Goal: Transaction & Acquisition: Purchase product/service

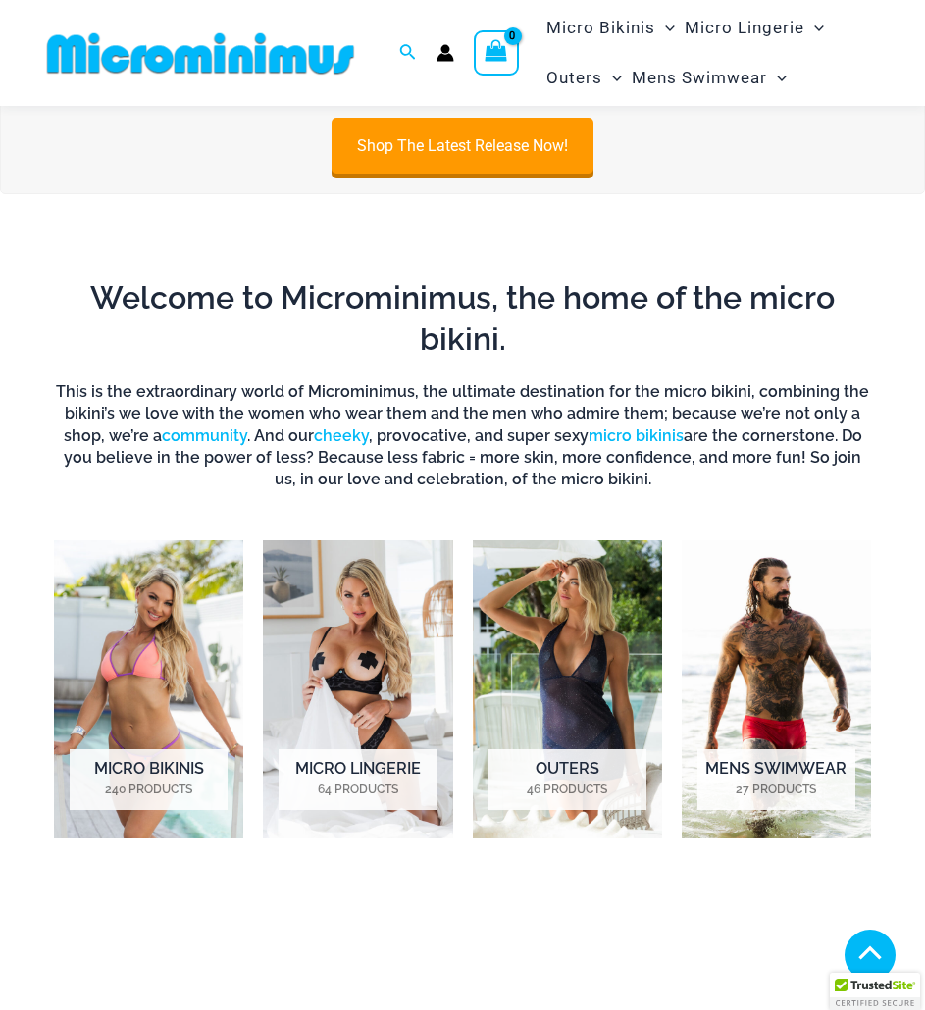
scroll to position [377, 0]
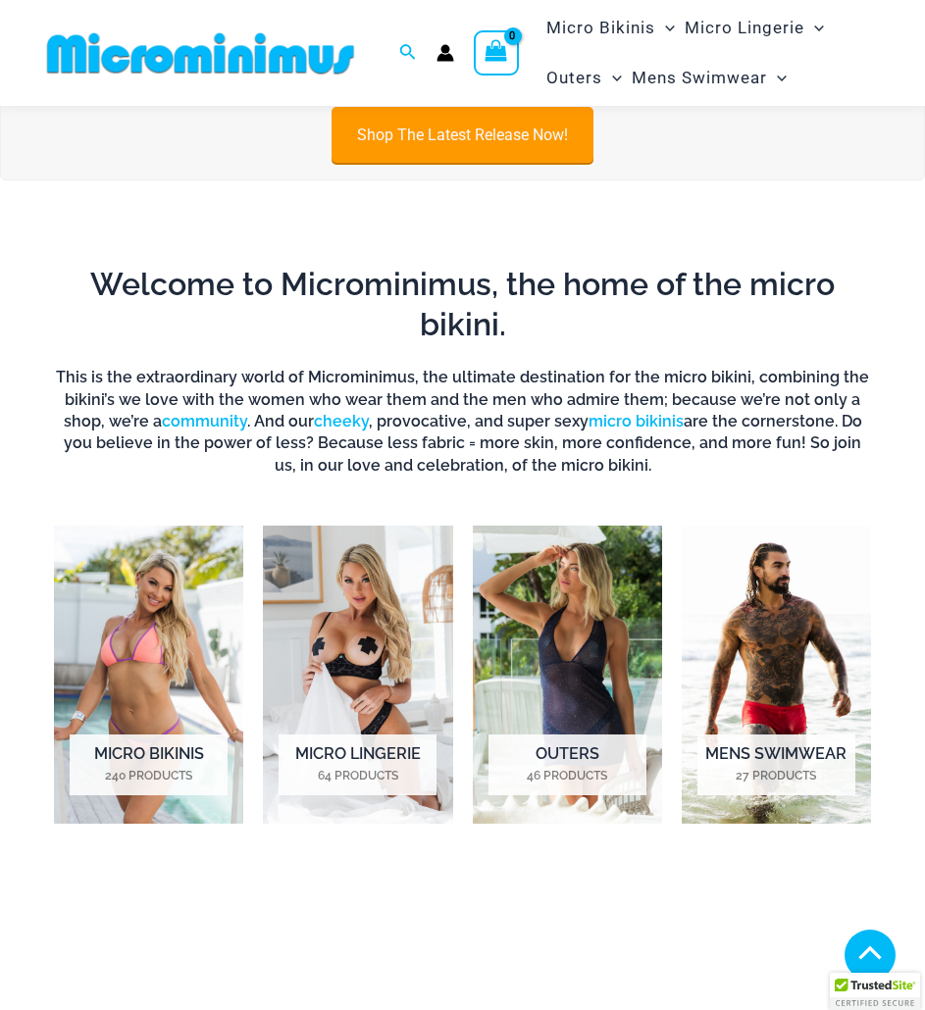
click at [428, 141] on link "Shop The Latest Release Now!" at bounding box center [462, 135] width 262 height 56
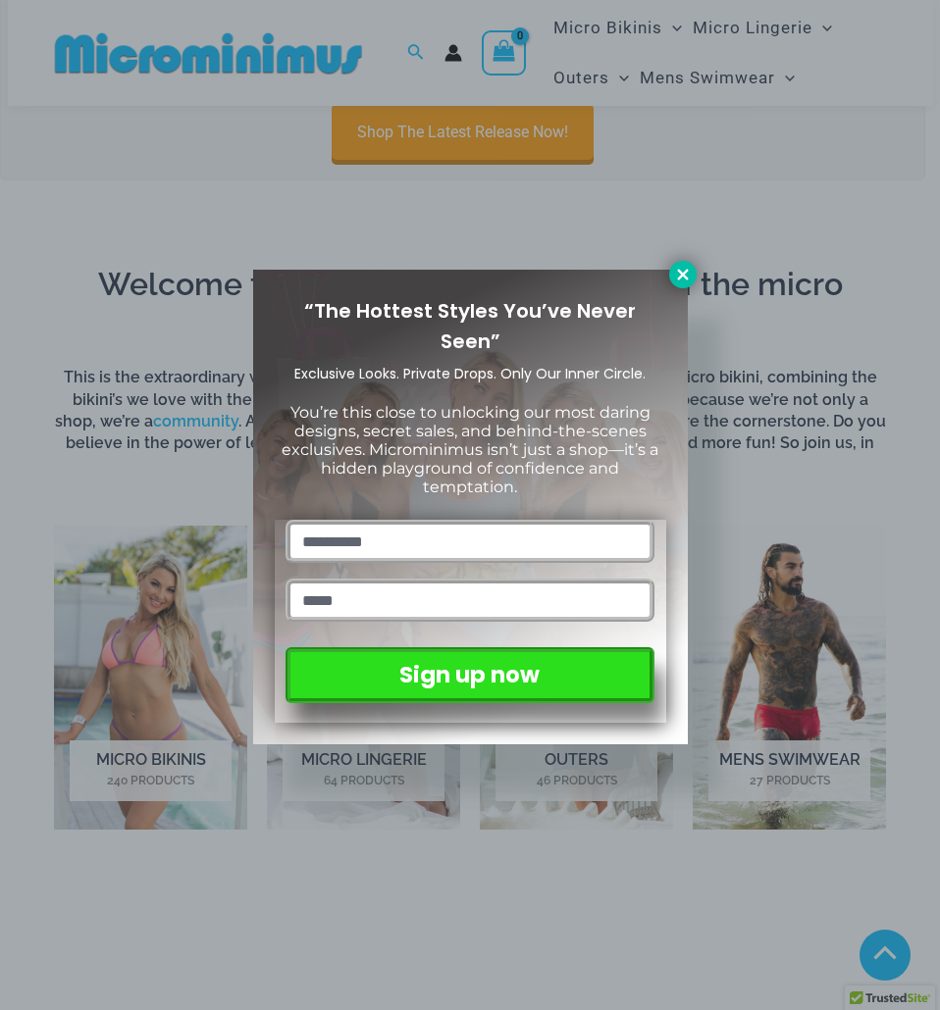
click at [691, 279] on button at bounding box center [682, 274] width 27 height 27
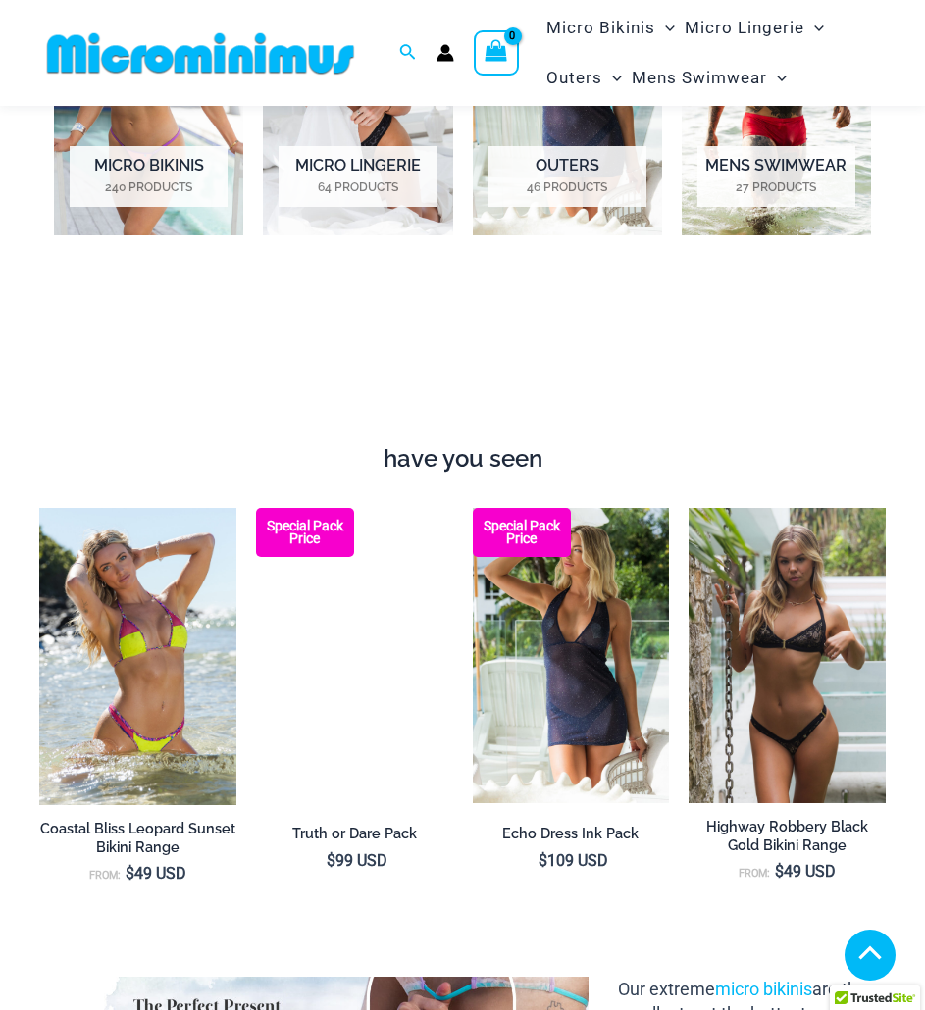
scroll to position [0, 0]
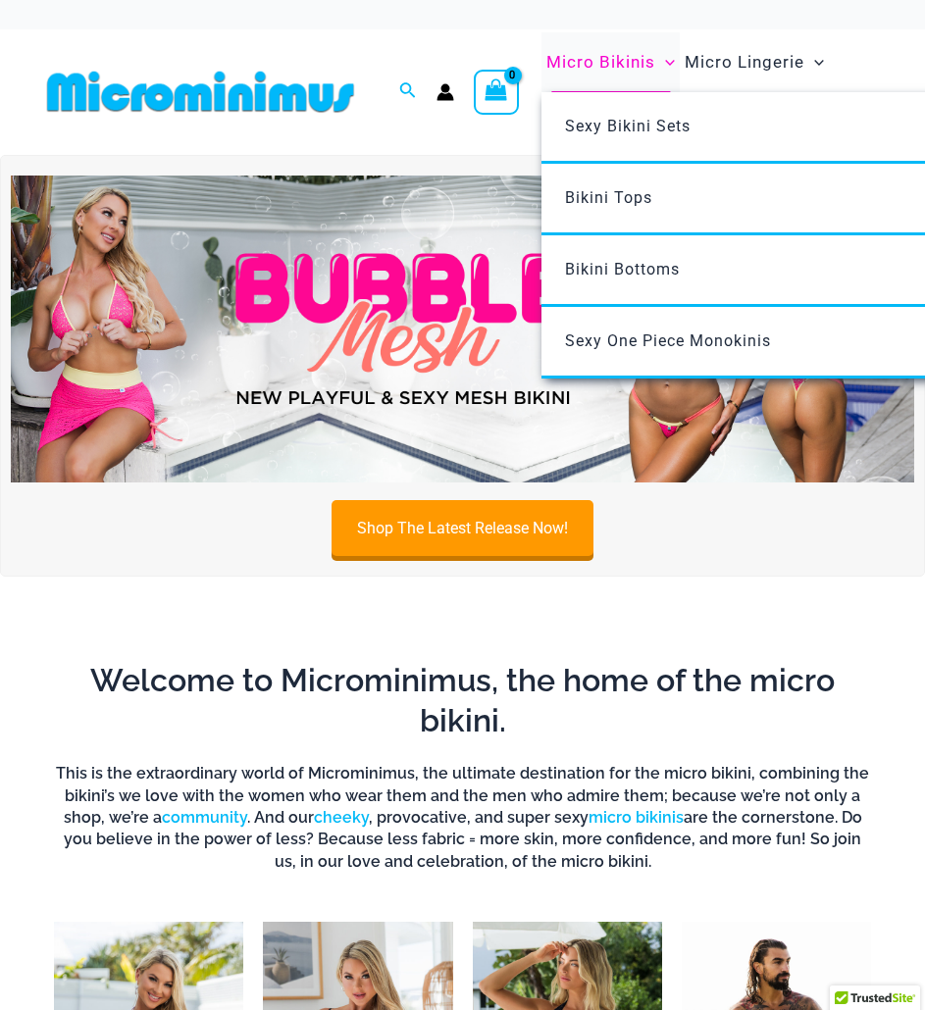
click at [607, 70] on span "Micro Bikinis" at bounding box center [600, 62] width 109 height 50
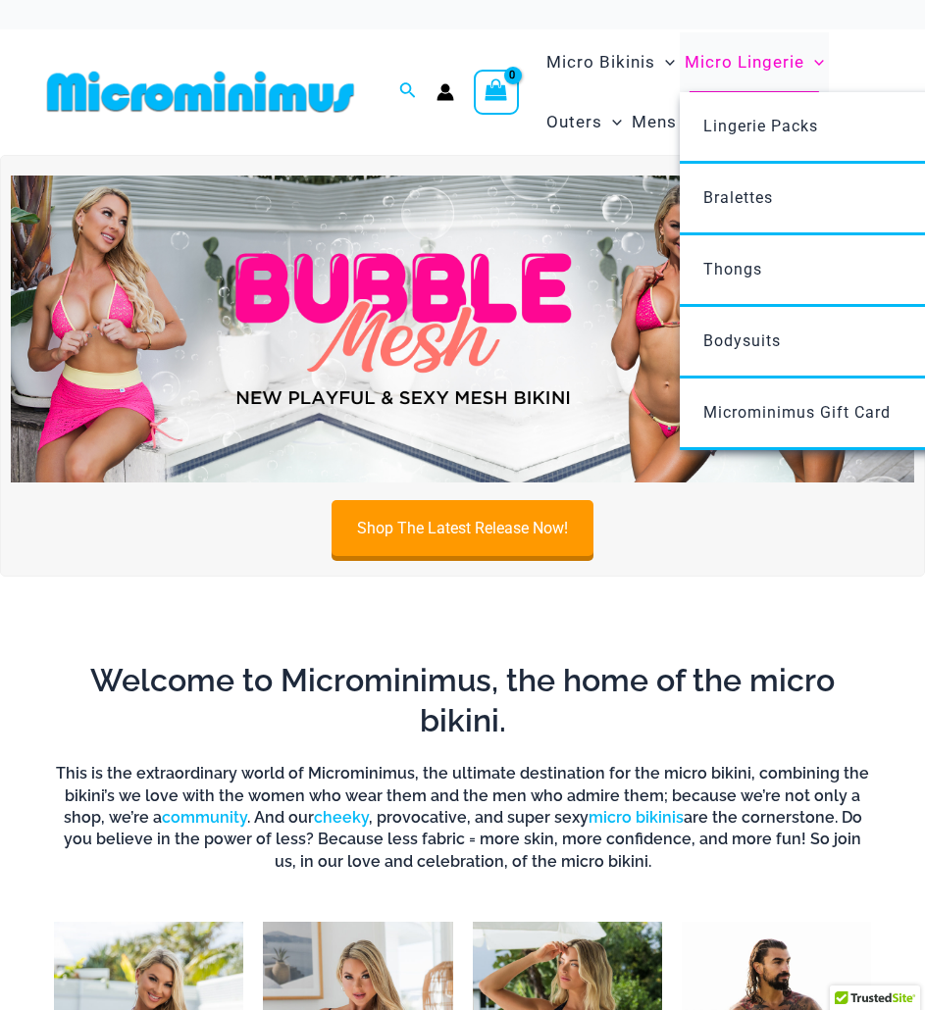
click at [770, 49] on span "Micro Lingerie" at bounding box center [745, 62] width 120 height 50
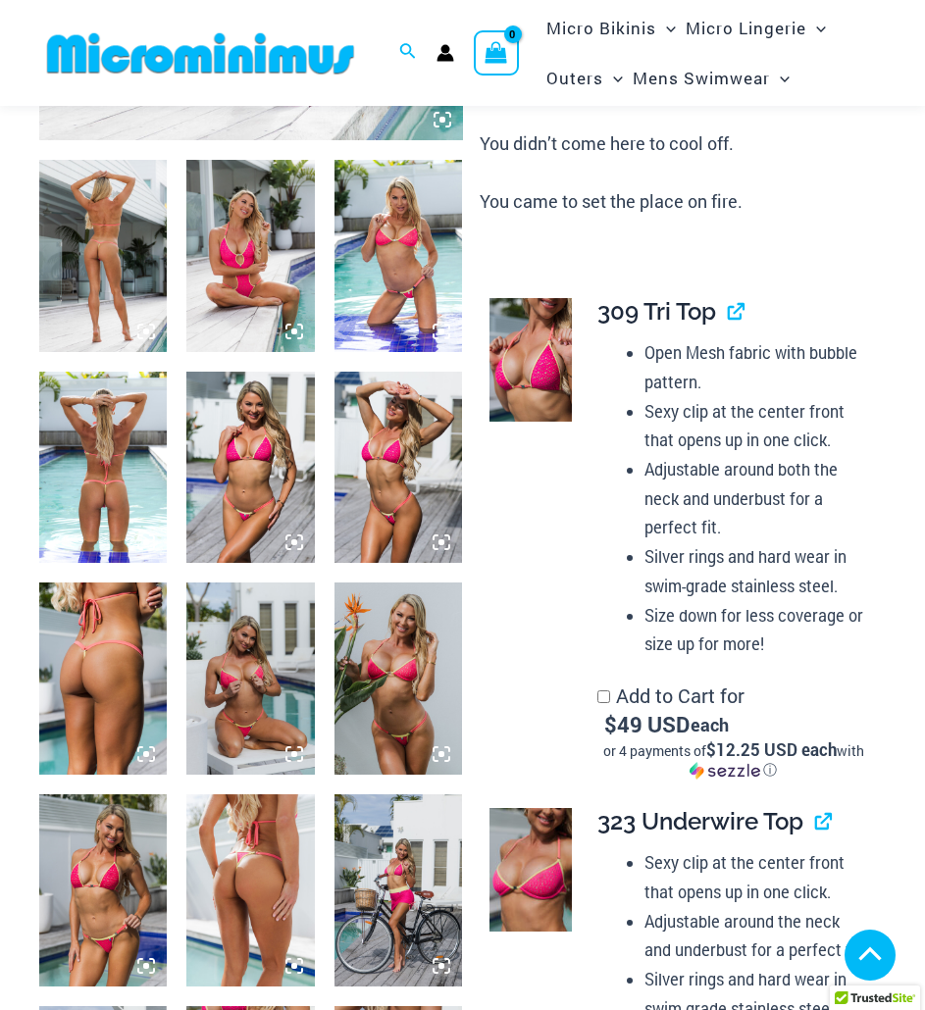
scroll to position [670, 0]
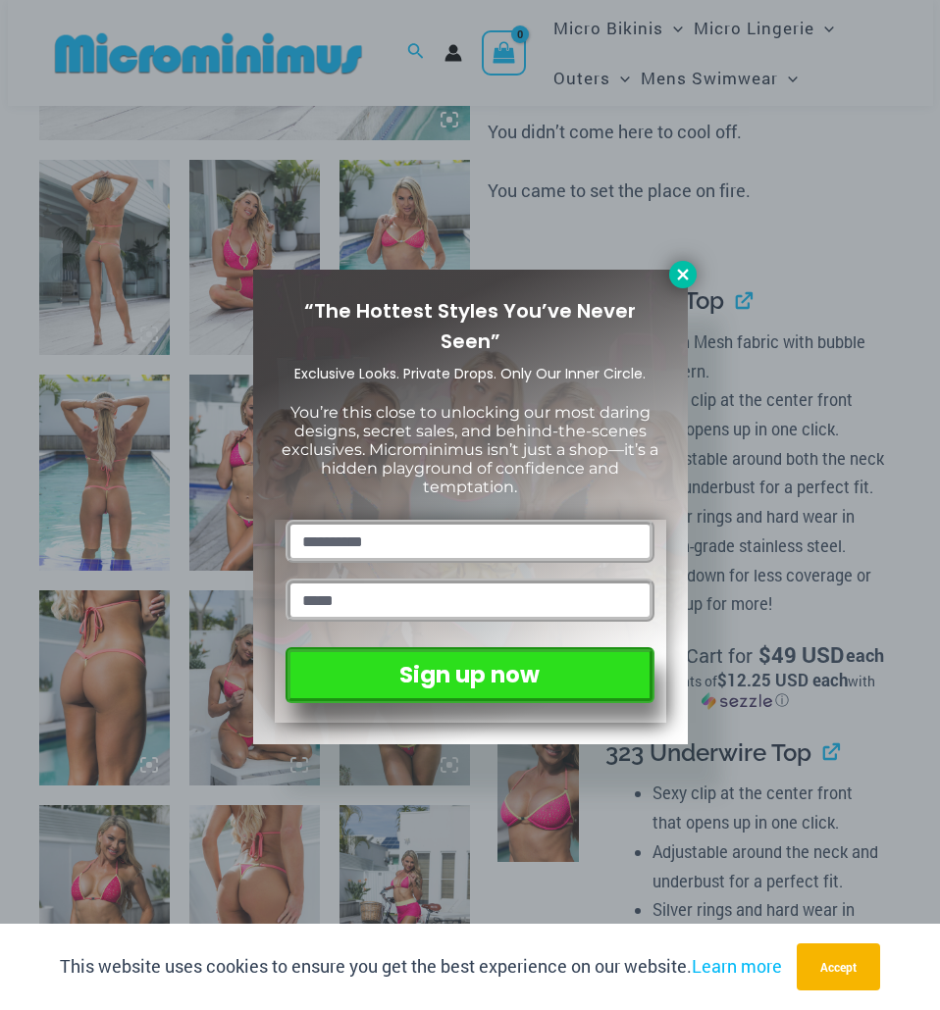
click at [685, 273] on icon at bounding box center [682, 274] width 11 height 11
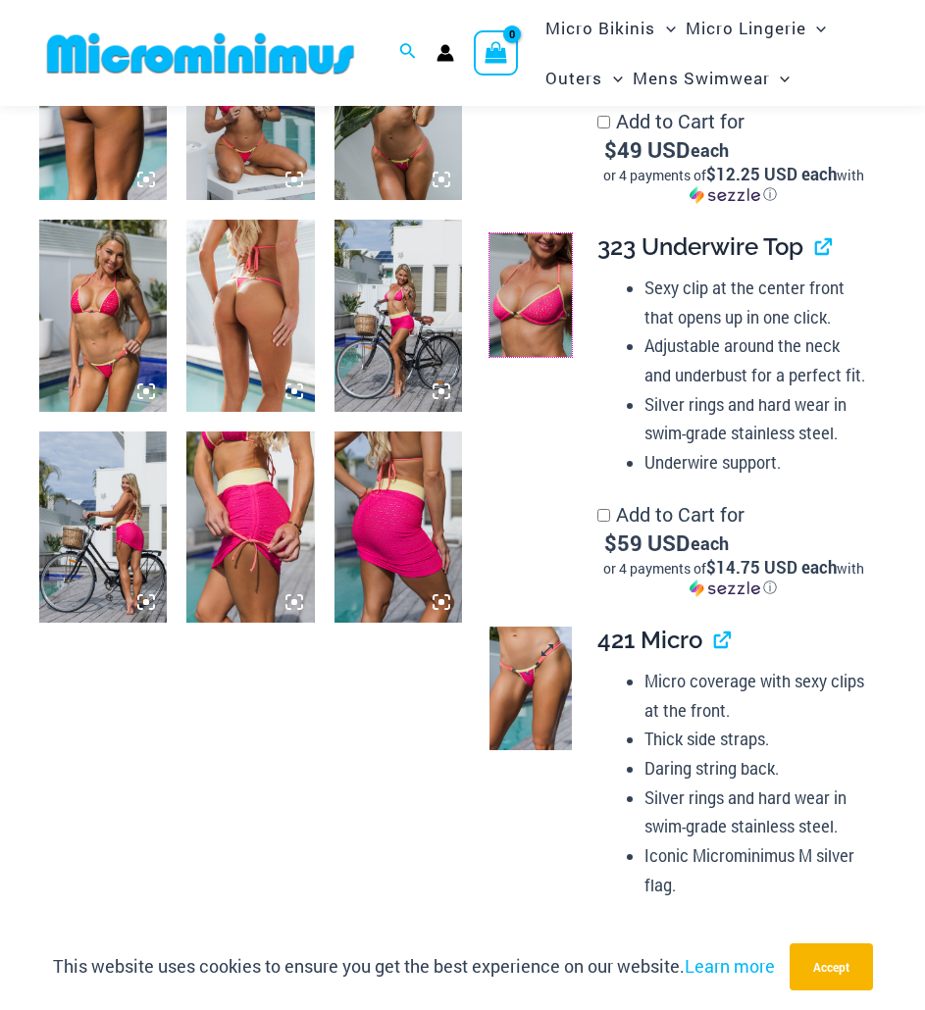
scroll to position [1258, 0]
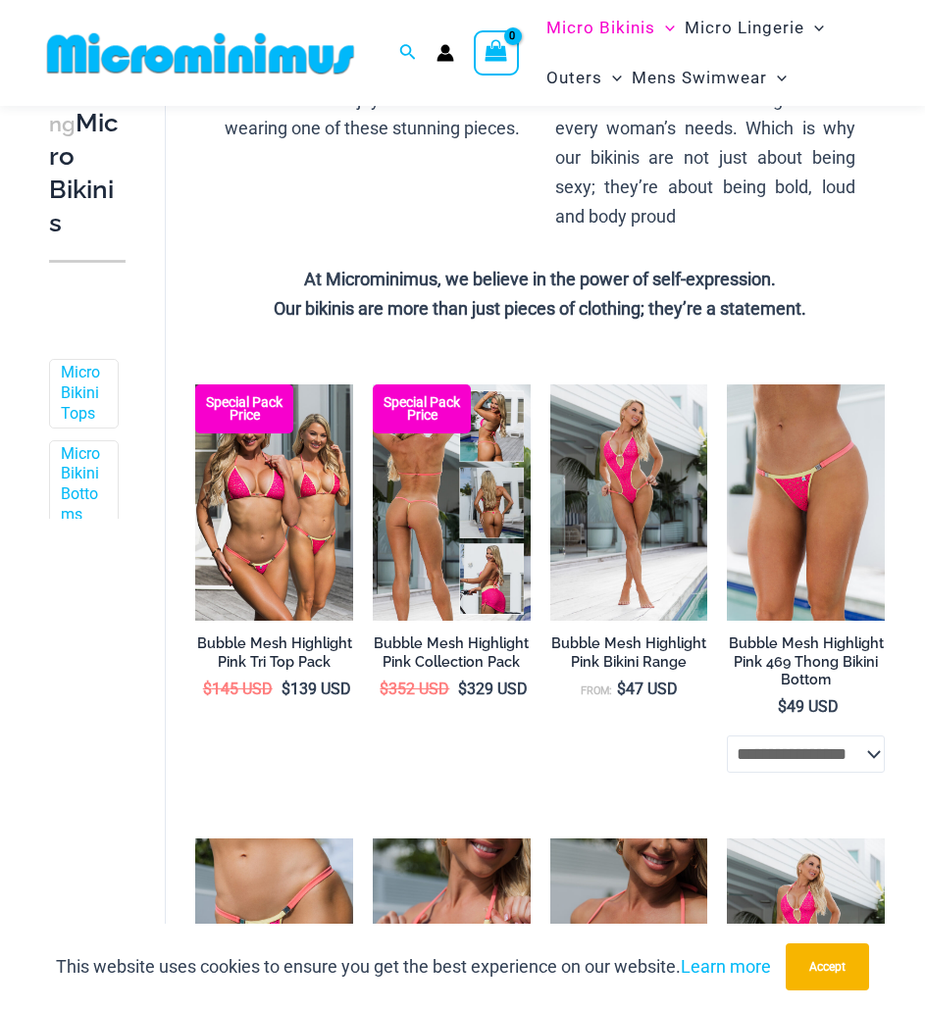
scroll to position [572, 0]
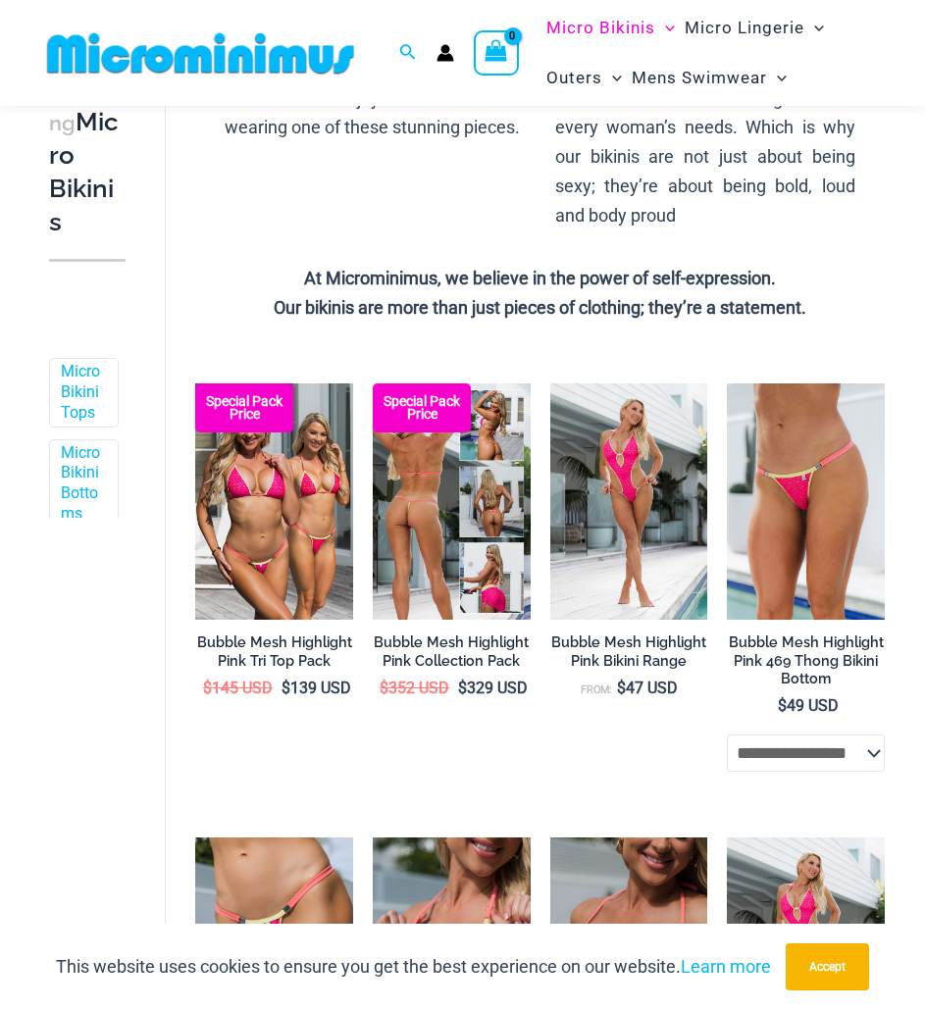
click at [484, 514] on img at bounding box center [452, 501] width 158 height 236
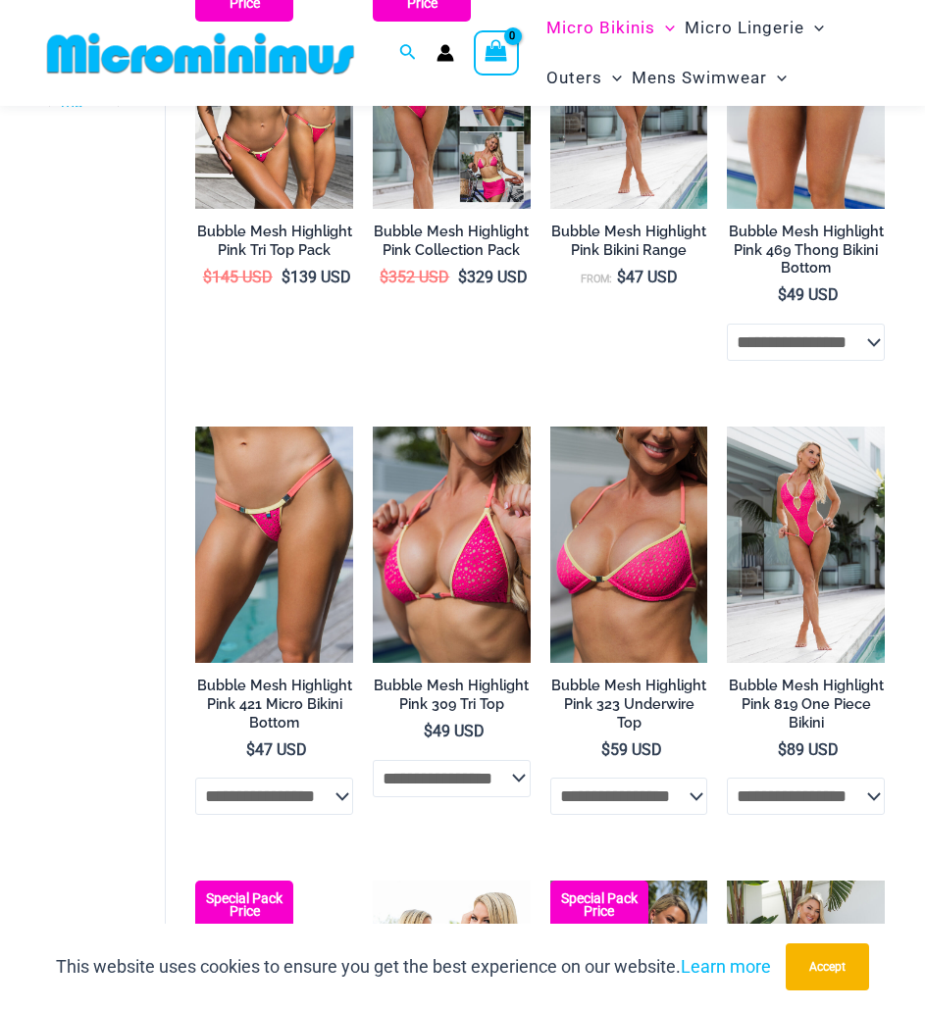
scroll to position [1258, 0]
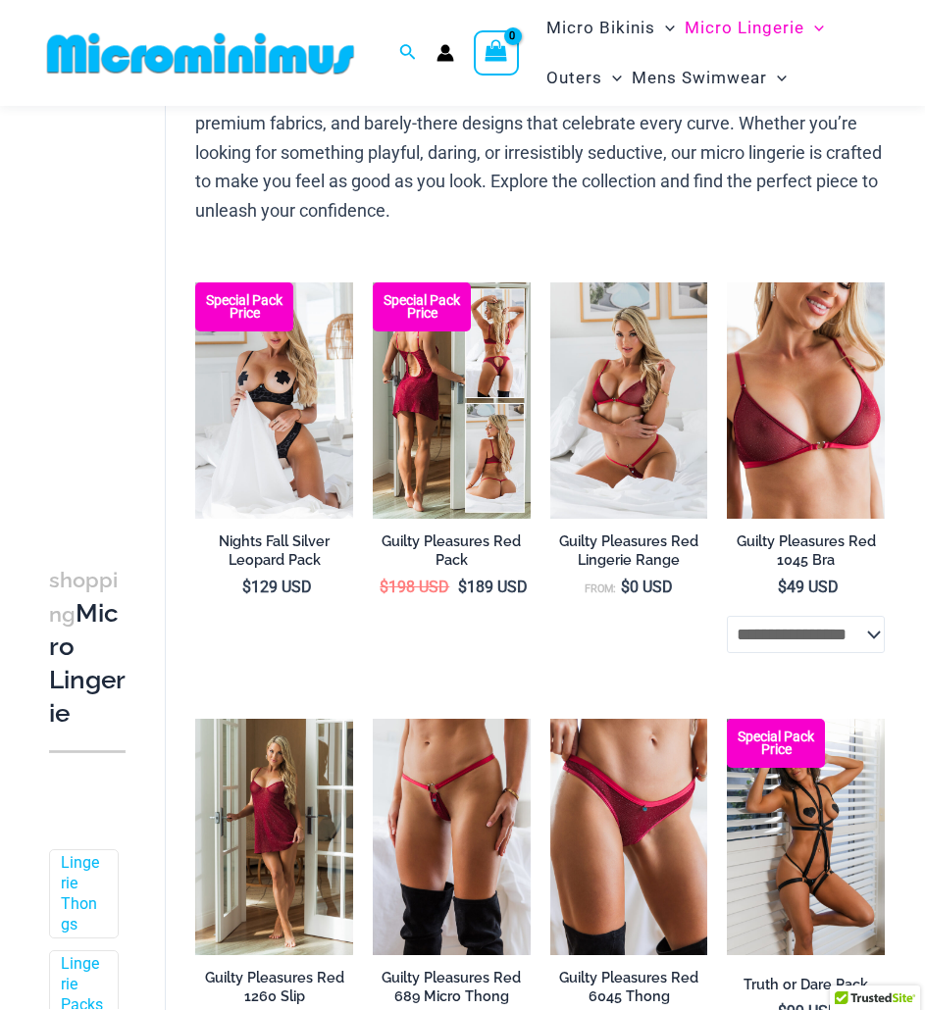
scroll to position [184, 0]
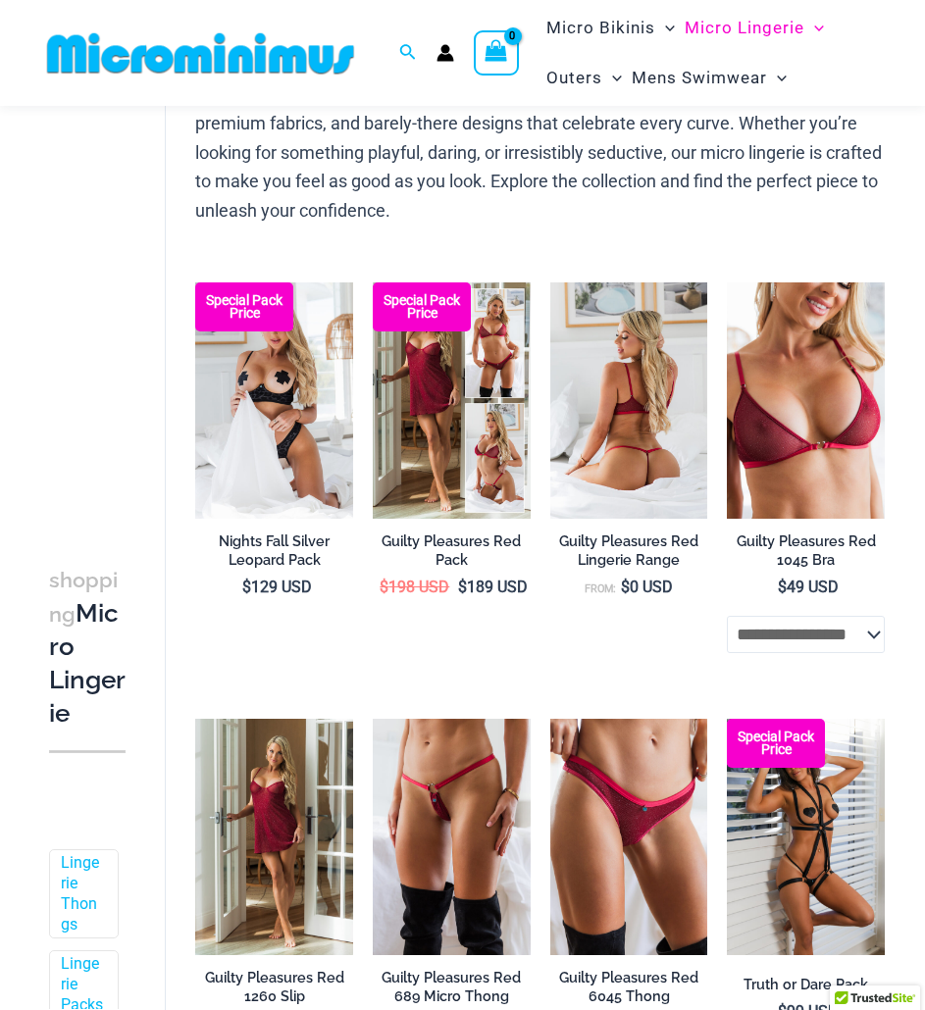
click at [618, 412] on img at bounding box center [629, 400] width 158 height 236
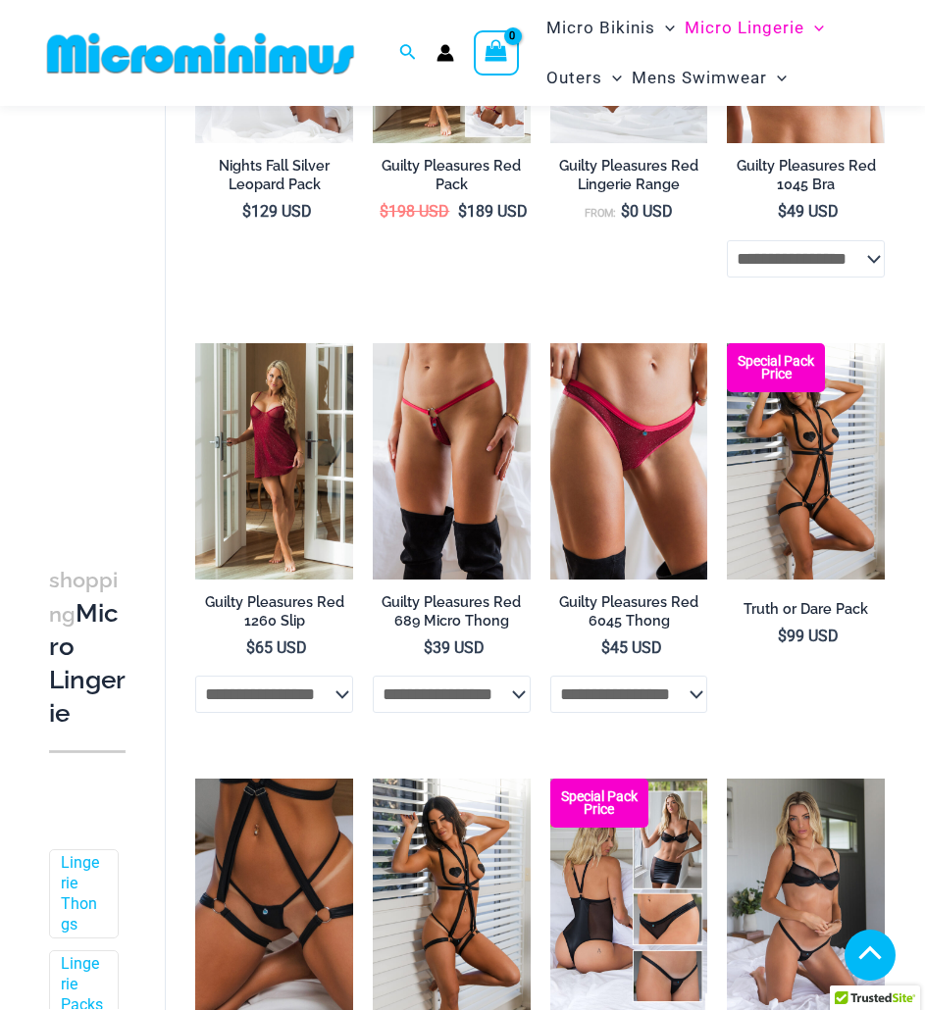
scroll to position [577, 0]
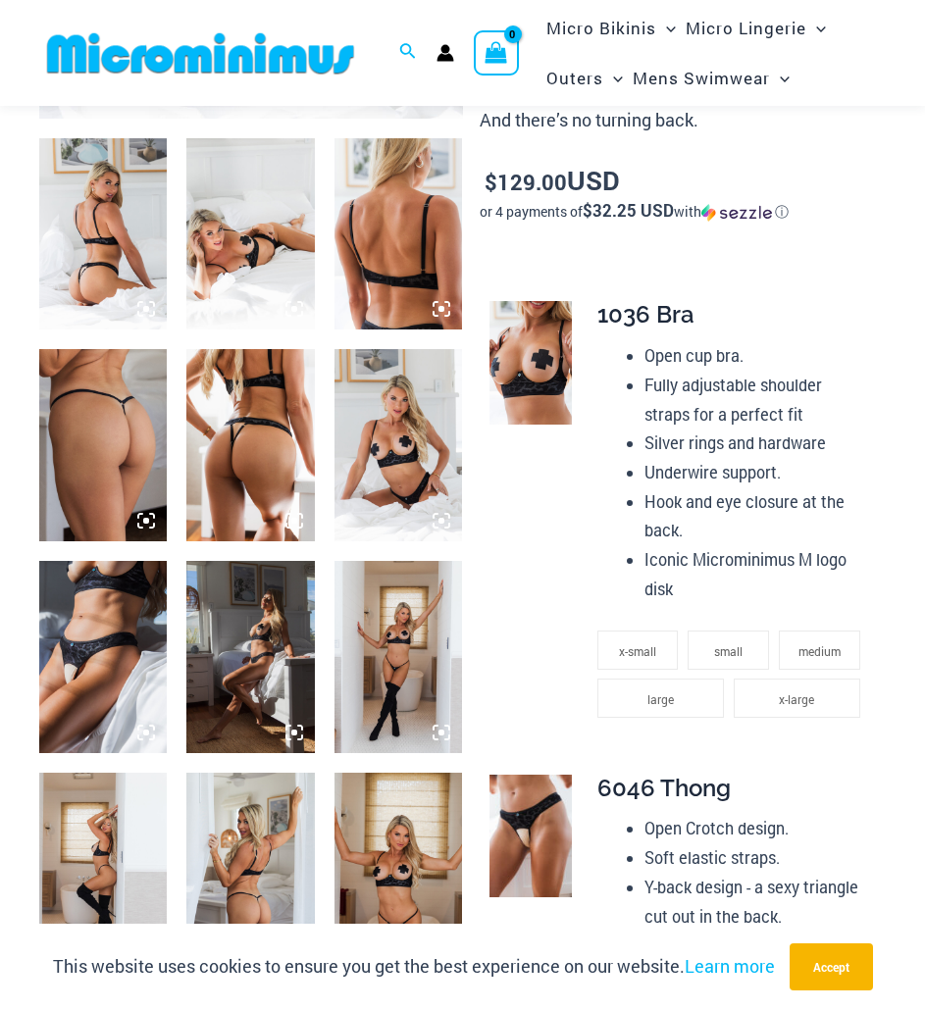
scroll to position [1064, 0]
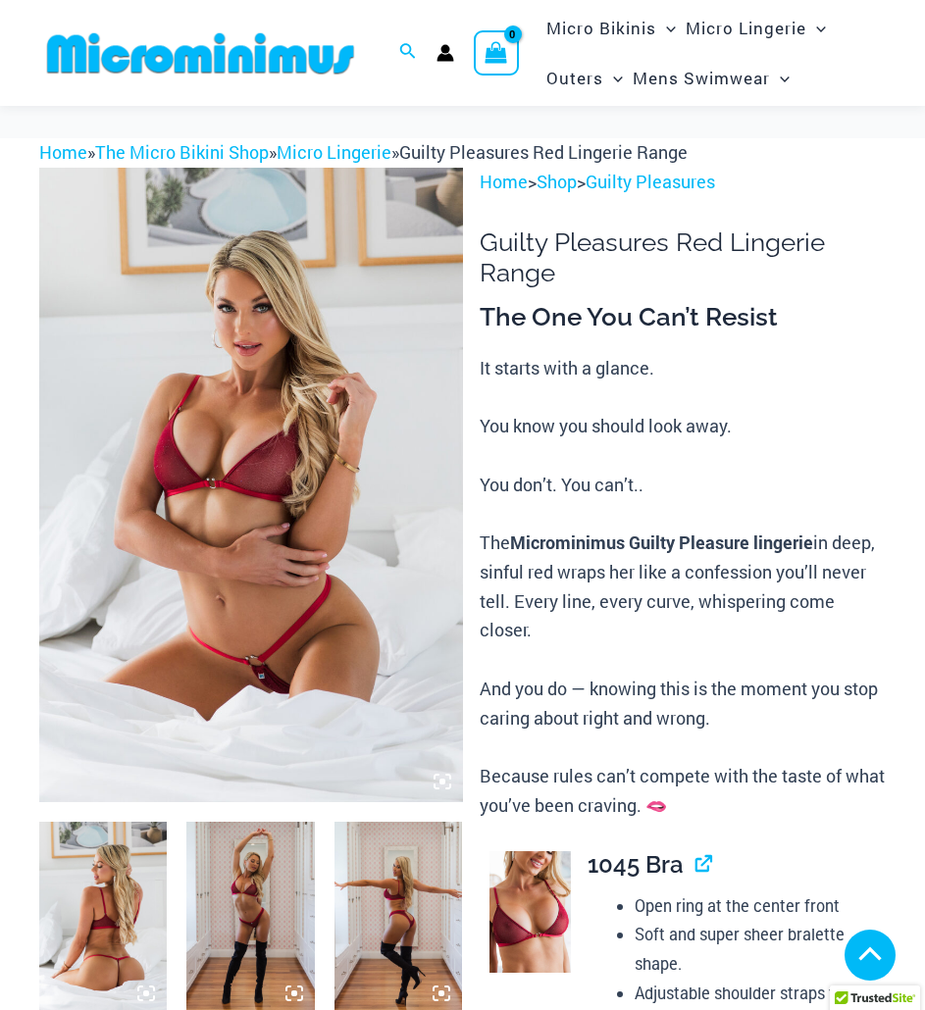
scroll to position [583, 0]
